Goal: Task Accomplishment & Management: Use online tool/utility

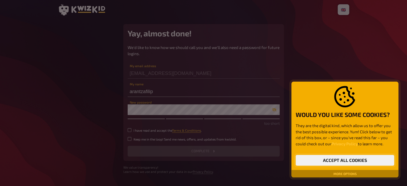
click at [350, 160] on button "Accept all cookies" at bounding box center [345, 160] width 98 height 11
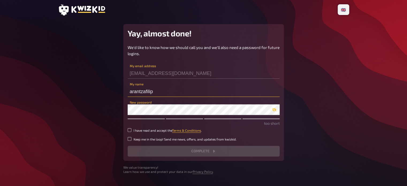
click at [155, 93] on input "arantzafilip" at bounding box center [204, 91] width 152 height 11
drag, startPoint x: 156, startPoint y: 93, endPoint x: 126, endPoint y: 91, distance: 30.0
click at [126, 91] on div "Yay, almost done! We'd like to know how we should call you and we'll also need …" at bounding box center [203, 92] width 161 height 137
click at [171, 87] on input "frenkarantza" at bounding box center [204, 91] width 152 height 11
type input "[PERSON_NAME]"
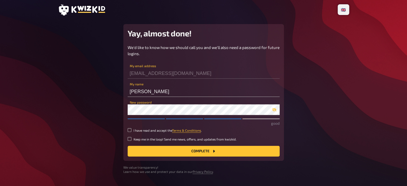
click at [135, 129] on small "I have read and accept the Terms & Conditions ." at bounding box center [168, 130] width 68 height 5
click at [131, 129] on input "I have read and accept the Terms & Conditions ." at bounding box center [130, 130] width 4 height 4
checkbox input "true"
click at [165, 150] on button "Complete" at bounding box center [204, 151] width 152 height 11
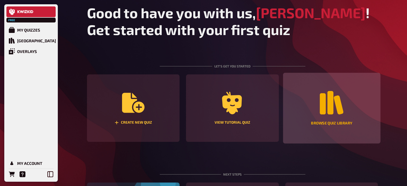
click at [333, 114] on icon "Browse Quiz Library" at bounding box center [332, 103] width 24 height 24
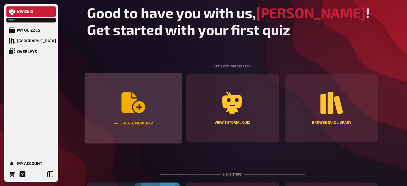
click at [113, 100] on div "Create new quiz" at bounding box center [133, 108] width 97 height 71
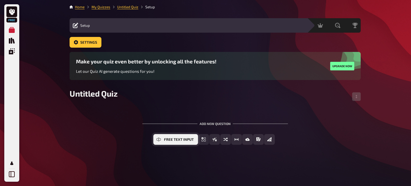
click at [162, 140] on button "Free Text Input" at bounding box center [175, 139] width 45 height 11
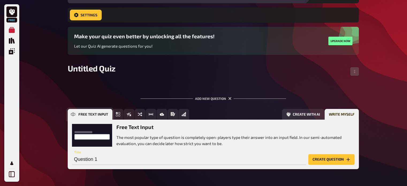
scroll to position [46, 0]
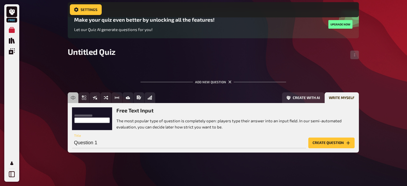
click at [194, 128] on p "The most popular type of question is completely open: players type their answer…" at bounding box center [235, 124] width 238 height 12
click at [151, 144] on input "Question 1" at bounding box center [189, 143] width 234 height 11
click at [146, 143] on input "Question 1" at bounding box center [189, 143] width 234 height 11
click at [148, 143] on input "Question 1" at bounding box center [189, 143] width 234 height 11
click at [327, 142] on button "Create question" at bounding box center [331, 143] width 46 height 11
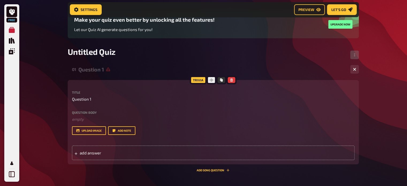
click at [195, 83] on div "Trivia" at bounding box center [198, 80] width 17 height 9
drag, startPoint x: 195, startPoint y: 81, endPoint x: 208, endPoint y: 81, distance: 12.3
click at [196, 81] on div "Trivia" at bounding box center [198, 80] width 17 height 9
click at [213, 82] on div at bounding box center [212, 80] width 10 height 9
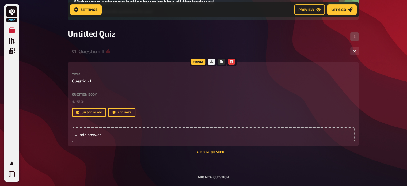
scroll to position [73, 0]
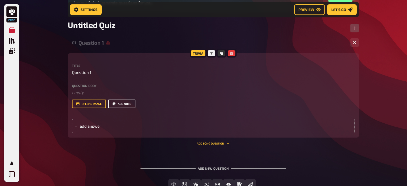
click at [130, 107] on button "Add note" at bounding box center [121, 104] width 27 height 9
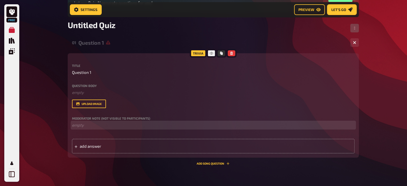
click at [90, 127] on p "﻿ empty" at bounding box center [213, 125] width 283 height 6
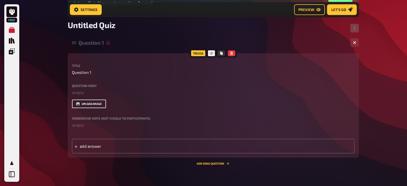
click at [102, 101] on button "upload image" at bounding box center [89, 104] width 34 height 9
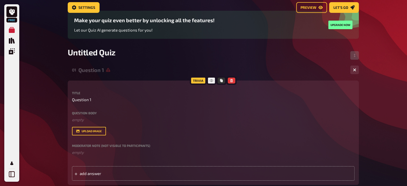
scroll to position [0, 0]
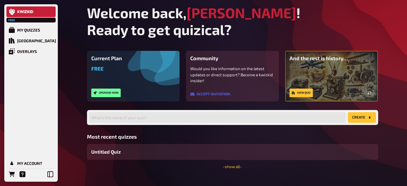
scroll to position [9, 0]
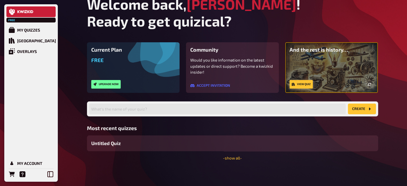
click at [307, 85] on link "View quiz" at bounding box center [301, 84] width 23 height 9
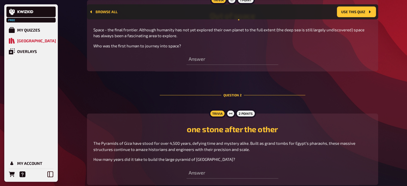
scroll to position [325, 0]
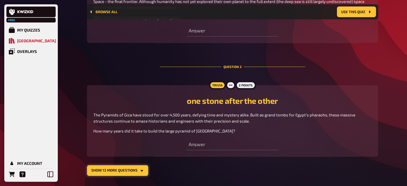
click at [132, 171] on button "show 13 more questions" at bounding box center [117, 170] width 61 height 11
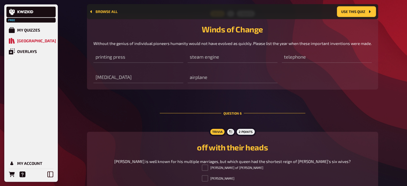
scroll to position [888, 0]
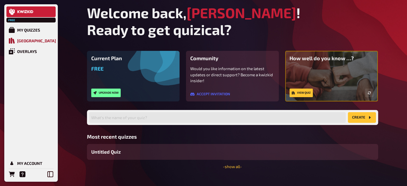
click at [31, 41] on div "[GEOGRAPHIC_DATA]" at bounding box center [36, 40] width 39 height 5
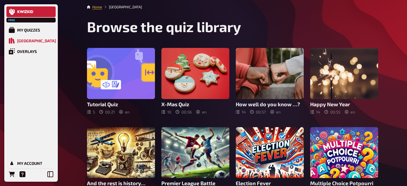
click at [19, 11] on icon at bounding box center [25, 11] width 16 height 3
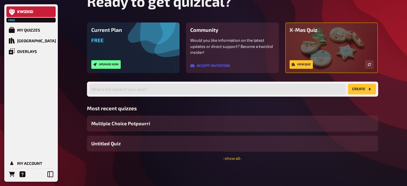
scroll to position [29, 0]
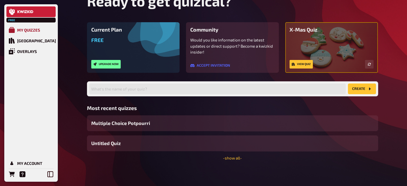
click at [34, 29] on div "My Quizzes" at bounding box center [28, 30] width 23 height 5
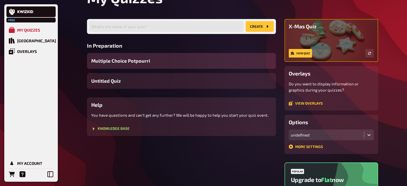
click at [125, 60] on span "Multiple Choice Potpourri" at bounding box center [120, 60] width 59 height 7
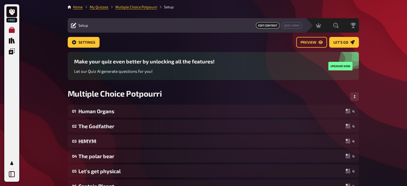
click at [10, 32] on icon "My Quizzes" at bounding box center [12, 30] width 6 height 6
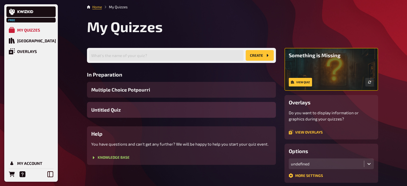
click at [110, 108] on span "Untitled Quiz" at bounding box center [105, 109] width 29 height 7
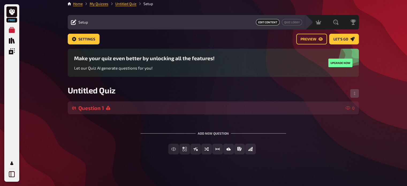
scroll to position [6, 0]
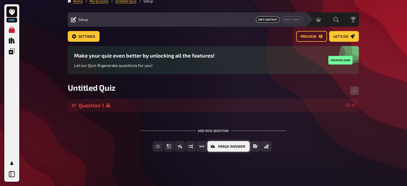
click at [213, 146] on icon "Image Answer" at bounding box center [213, 146] width 4 height 4
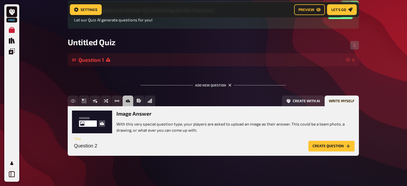
scroll to position [56, 0]
click at [128, 130] on p "With this very special question type, your players are asked to upload an image…" at bounding box center [235, 127] width 238 height 12
click at [323, 149] on button "Create question" at bounding box center [331, 146] width 46 height 11
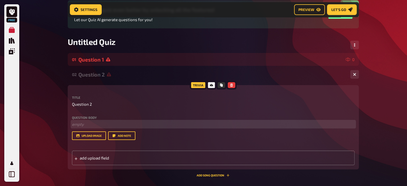
click at [82, 123] on p "﻿ empty" at bounding box center [213, 124] width 283 height 6
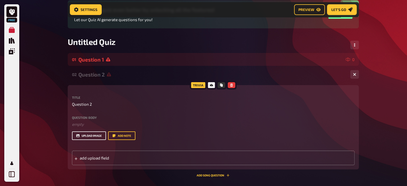
click at [88, 135] on button "upload image" at bounding box center [89, 135] width 34 height 9
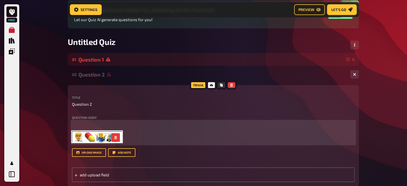
click at [142, 126] on p "﻿" at bounding box center [213, 124] width 283 height 6
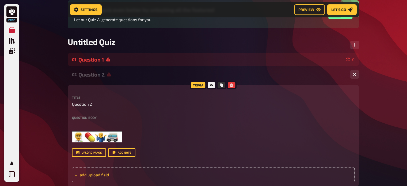
drag, startPoint x: 139, startPoint y: 169, endPoint x: 135, endPoint y: 166, distance: 5.5
click at [139, 169] on div "add upload field" at bounding box center [213, 175] width 283 height 14
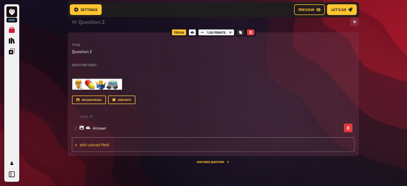
scroll to position [109, 0]
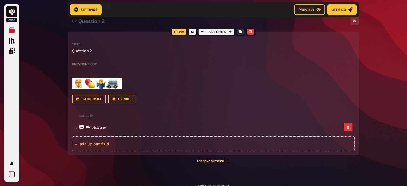
click at [115, 140] on div "add upload field" at bounding box center [213, 144] width 283 height 14
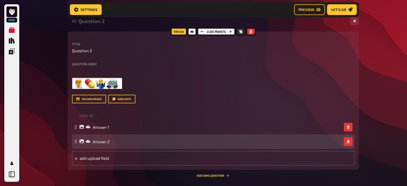
click at [346, 143] on button "button" at bounding box center [348, 141] width 9 height 9
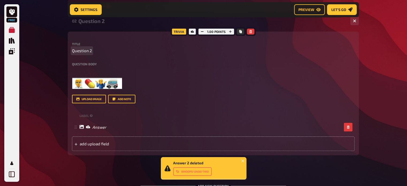
click at [89, 53] on span "Question 2" at bounding box center [82, 51] width 20 height 6
click at [90, 66] on div "Question body ﻿ ﻿ Drop here to upload" at bounding box center [213, 76] width 283 height 28
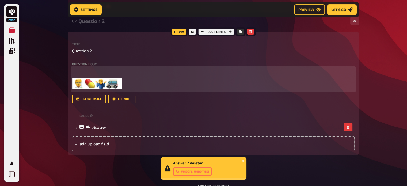
click at [98, 75] on div "﻿ ﻿" at bounding box center [213, 79] width 283 height 23
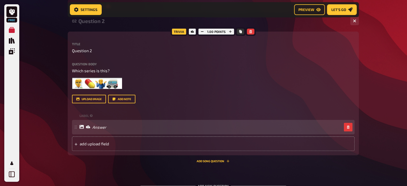
click at [76, 127] on rect at bounding box center [76, 127] width 1 height 1
click at [98, 140] on div "add upload field" at bounding box center [213, 144] width 283 height 14
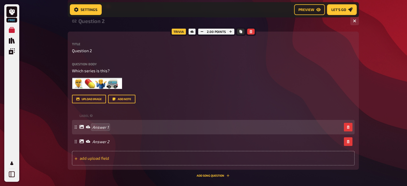
click at [94, 156] on span "add upload field" at bounding box center [121, 158] width 83 height 5
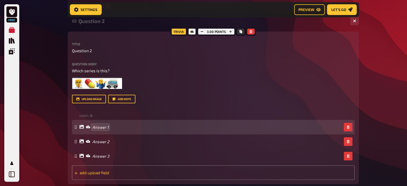
click at [97, 176] on div "add upload field" at bounding box center [213, 172] width 283 height 14
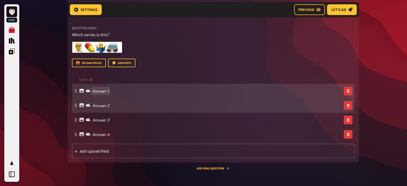
scroll to position [136, 0]
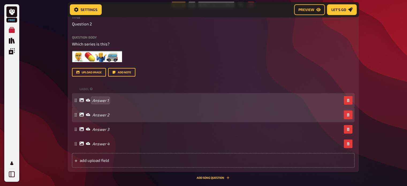
click at [346, 114] on button "button" at bounding box center [348, 115] width 9 height 9
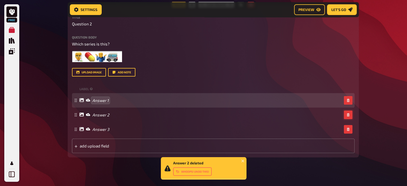
click at [346, 114] on button "button" at bounding box center [348, 115] width 9 height 9
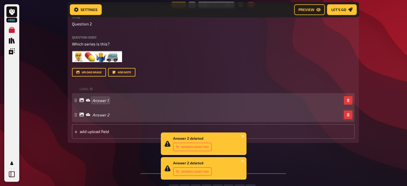
click at [347, 115] on icon "button" at bounding box center [348, 114] width 3 height 3
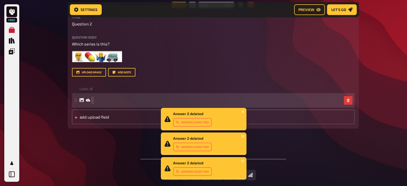
click at [109, 99] on div at bounding box center [210, 100] width 262 height 5
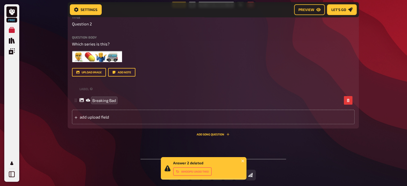
click at [111, 143] on div "01 Question 1 0 02 Question 2 1 Trivia 1.00 points Title Question 2 Question bo…" at bounding box center [213, 81] width 291 height 216
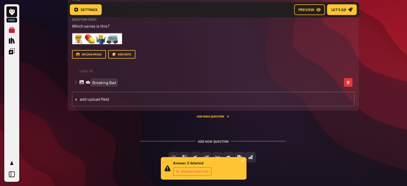
scroll to position [163, 0]
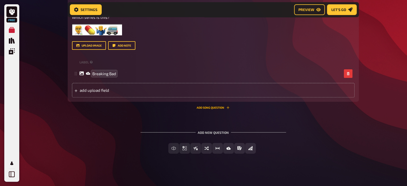
click at [222, 108] on button "Add Song question" at bounding box center [213, 107] width 33 height 3
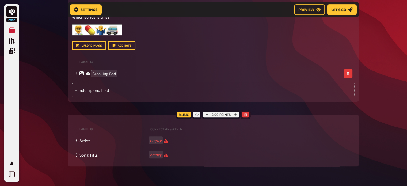
click at [248, 115] on button "button" at bounding box center [245, 115] width 7 height 6
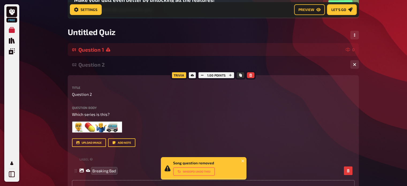
scroll to position [83, 0]
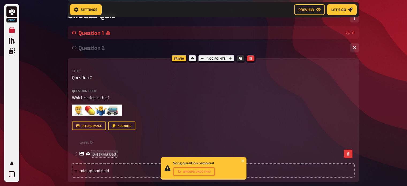
click at [223, 58] on div "1.00 points" at bounding box center [216, 58] width 38 height 9
click at [203, 58] on icon "button" at bounding box center [202, 58] width 3 height 3
click at [233, 56] on button "button" at bounding box center [230, 58] width 7 height 6
click at [232, 56] on button "button" at bounding box center [230, 58] width 7 height 6
click at [204, 58] on icon "button" at bounding box center [202, 58] width 3 height 3
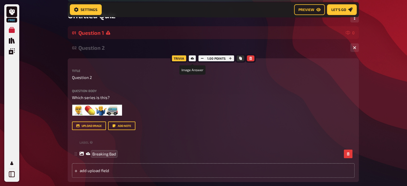
click at [194, 58] on icon at bounding box center [192, 58] width 3 height 3
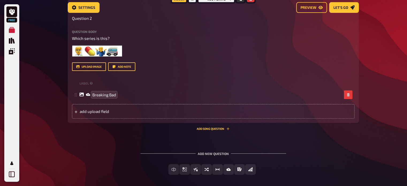
scroll to position [2, 0]
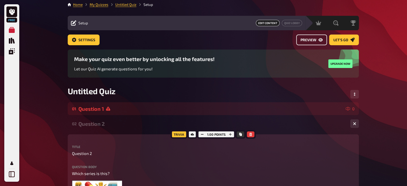
click at [318, 38] on link "Preview" at bounding box center [311, 40] width 31 height 11
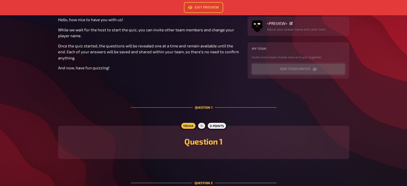
scroll to position [27, 0]
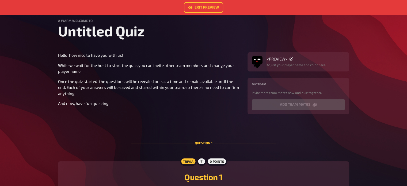
click at [295, 58] on div "<PREVIEW>" at bounding box center [296, 58] width 59 height 5
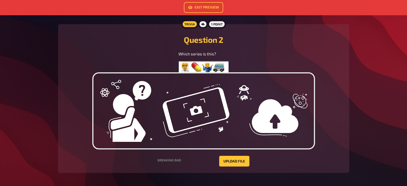
scroll to position [261, 0]
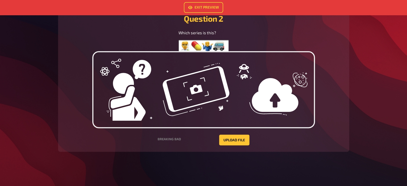
click at [192, 93] on img at bounding box center [203, 89] width 223 height 77
click at [232, 139] on button "Upload file" at bounding box center [234, 140] width 30 height 11
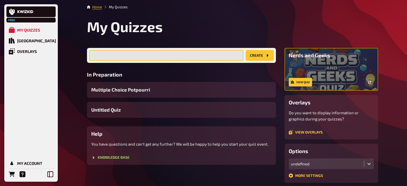
click at [122, 58] on input "text" at bounding box center [166, 55] width 154 height 11
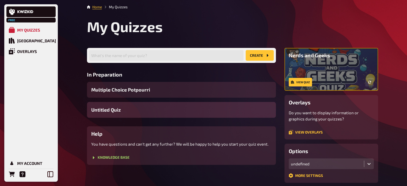
click at [168, 105] on div "Untitled Quiz" at bounding box center [181, 110] width 189 height 16
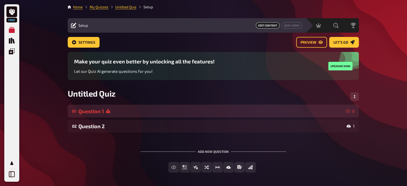
click at [328, 111] on div "Question 1" at bounding box center [210, 111] width 265 height 6
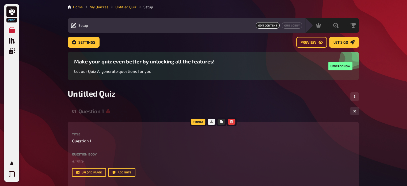
click at [230, 119] on div at bounding box center [231, 122] width 10 height 9
click at [230, 121] on icon "button" at bounding box center [231, 121] width 3 height 3
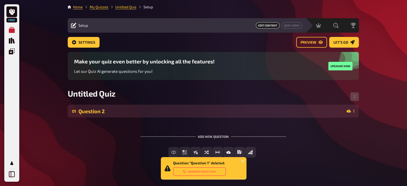
click at [234, 116] on div "01 Question 2 1" at bounding box center [213, 111] width 291 height 13
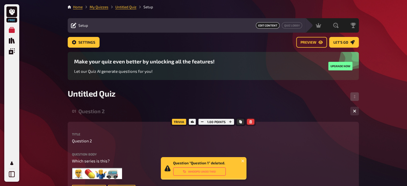
drag, startPoint x: 253, startPoint y: 122, endPoint x: 246, endPoint y: 119, distance: 7.0
click at [252, 122] on button "button" at bounding box center [250, 122] width 7 height 6
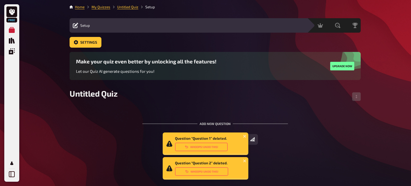
click at [319, 150] on div "Free Text Input Multiple Choice True / False Sorting Question Estimation Questi…" at bounding box center [215, 143] width 291 height 19
click at [233, 92] on div "Untitled Quiz" at bounding box center [215, 97] width 291 height 16
click at [246, 138] on icon "close" at bounding box center [245, 136] width 4 height 4
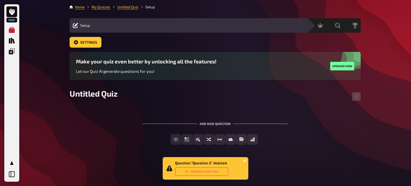
click at [244, 162] on icon "close" at bounding box center [245, 161] width 4 height 4
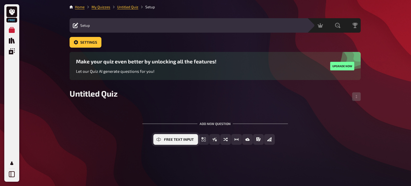
click at [163, 139] on button "Free Text Input" at bounding box center [175, 139] width 45 height 11
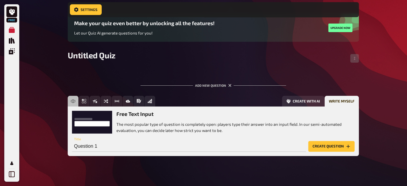
scroll to position [45, 0]
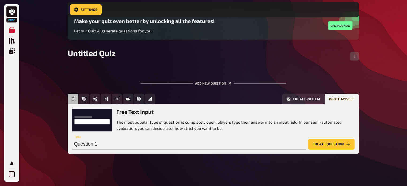
click at [318, 148] on button "Create question" at bounding box center [331, 144] width 46 height 11
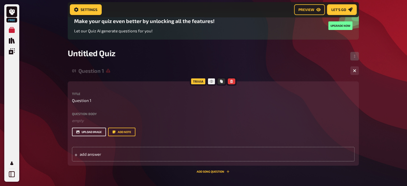
click at [92, 130] on button "upload image" at bounding box center [89, 132] width 34 height 9
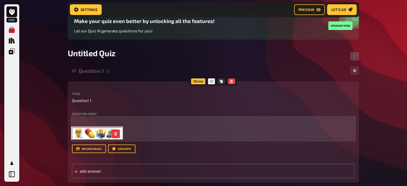
click at [90, 119] on p "﻿" at bounding box center [213, 121] width 283 height 6
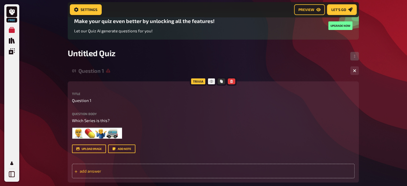
click at [88, 170] on span "add answer" at bounding box center [121, 171] width 83 height 5
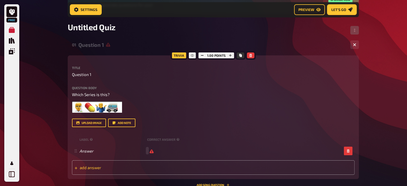
scroll to position [98, 0]
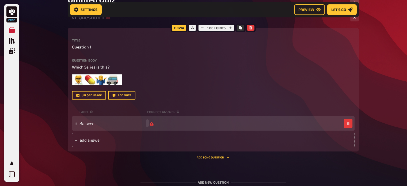
click at [162, 124] on div "Answer" at bounding box center [210, 123] width 262 height 5
drag, startPoint x: 121, startPoint y: 122, endPoint x: 115, endPoint y: 121, distance: 6.5
click at [120, 122] on span "Answer" at bounding box center [112, 123] width 66 height 5
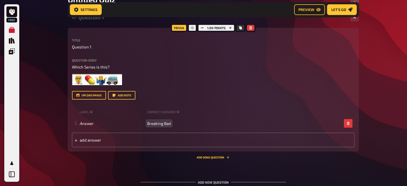
click at [356, 89] on div "Trivia 1.00 points Title Question 1 Question body Which Series is this? ﻿ Drop …" at bounding box center [213, 90] width 291 height 124
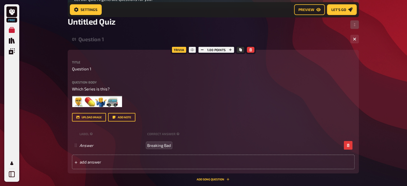
scroll to position [45, 0]
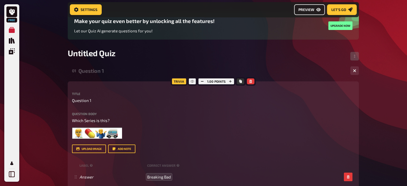
drag, startPoint x: 319, startPoint y: 16, endPoint x: 315, endPoint y: 10, distance: 6.2
click at [318, 16] on nav "Settings Preview Let's go" at bounding box center [213, 9] width 291 height 15
click at [315, 10] on link "Preview" at bounding box center [309, 9] width 31 height 11
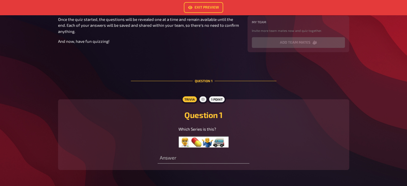
scroll to position [107, 0]
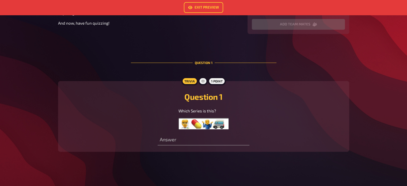
click at [182, 146] on div "Trivia 1 point Question 1 Which Series is this? Answer" at bounding box center [203, 116] width 291 height 71
click at [182, 142] on input "text" at bounding box center [204, 140] width 92 height 11
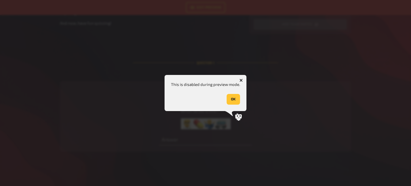
click at [233, 98] on button "OK" at bounding box center [233, 99] width 13 height 11
